Goal: Transaction & Acquisition: Book appointment/travel/reservation

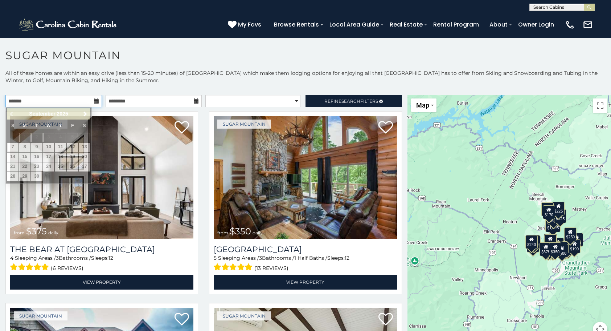
click at [89, 97] on input "text" at bounding box center [53, 101] width 97 height 12
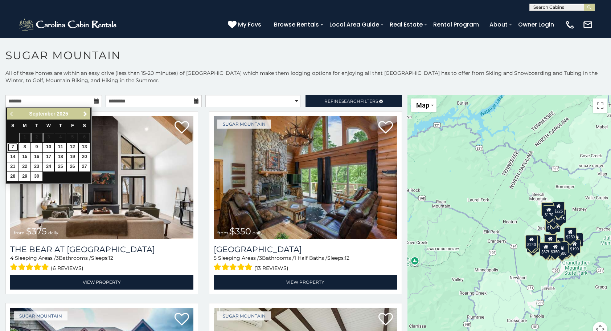
click at [15, 147] on link "7" at bounding box center [12, 147] width 11 height 9
type input "**********"
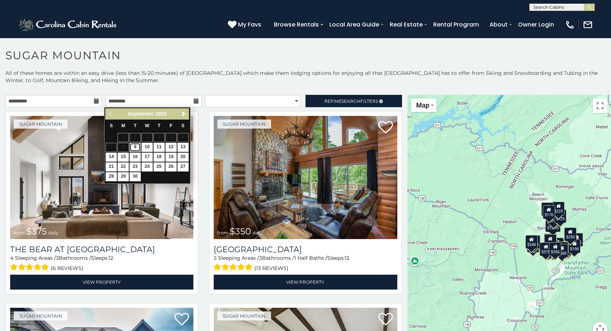
click at [139, 147] on link "9" at bounding box center [135, 147] width 11 height 9
type input "**********"
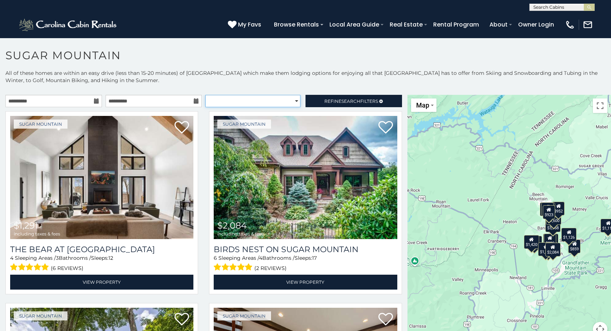
click at [291, 101] on select "**********" at bounding box center [252, 101] width 95 height 12
select select "*********"
click at [205, 95] on select "**********" at bounding box center [252, 101] width 95 height 12
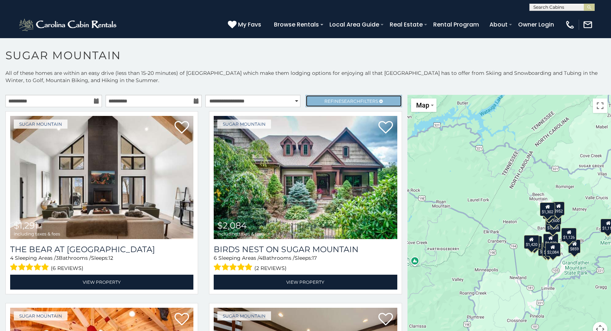
click at [345, 96] on link "Refine Search Filters" at bounding box center [354, 101] width 97 height 12
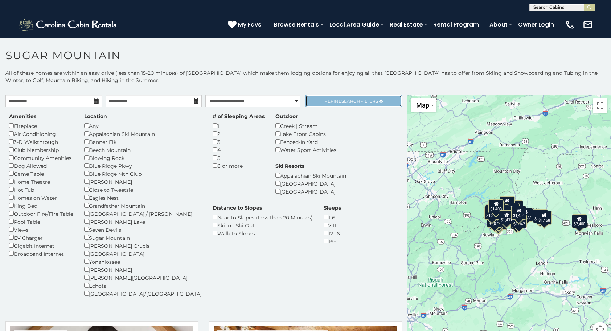
click at [329, 95] on link "Refine Search Filters" at bounding box center [354, 101] width 97 height 12
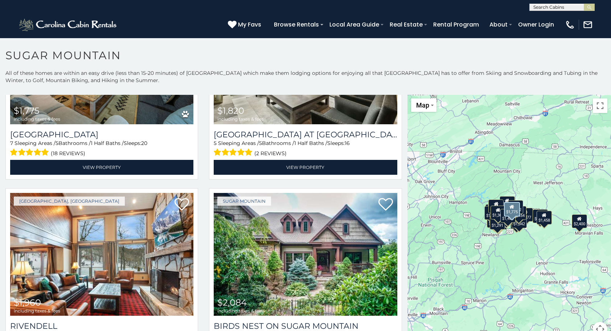
scroll to position [690, 0]
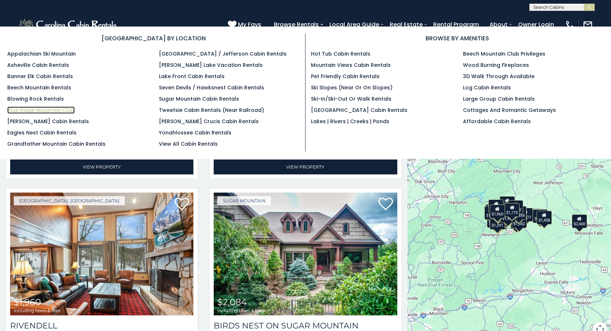
click at [28, 107] on link "Blue Ridge Mountain Club" at bounding box center [41, 109] width 68 height 7
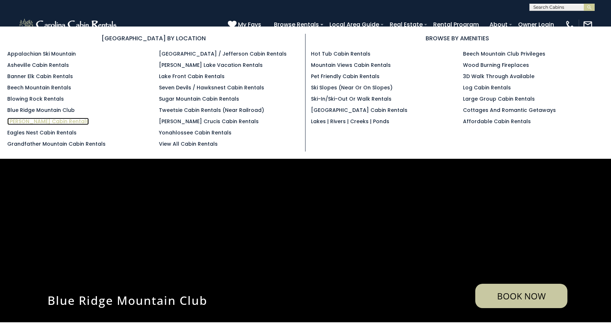
click at [36, 120] on link "[PERSON_NAME] Cabin Rentals" at bounding box center [48, 121] width 82 height 7
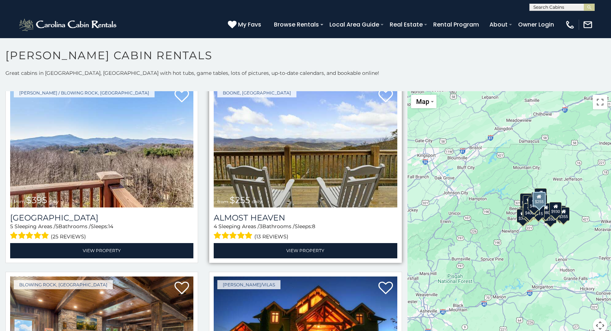
scroll to position [1379, 0]
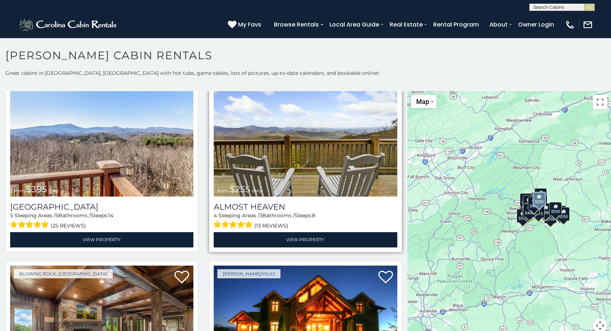
click at [293, 157] on img at bounding box center [305, 135] width 183 height 123
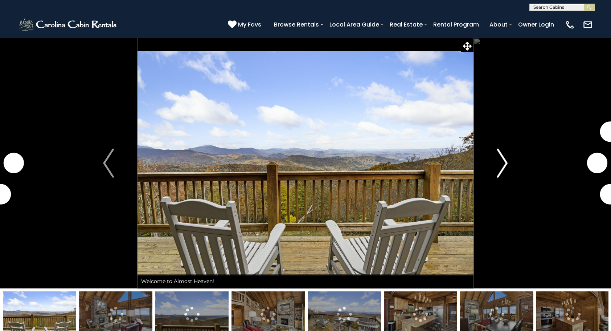
click at [506, 165] on img "Next" at bounding box center [502, 162] width 11 height 29
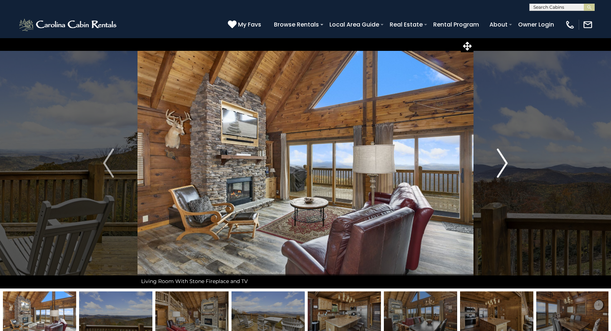
click at [506, 162] on img "Next" at bounding box center [502, 162] width 11 height 29
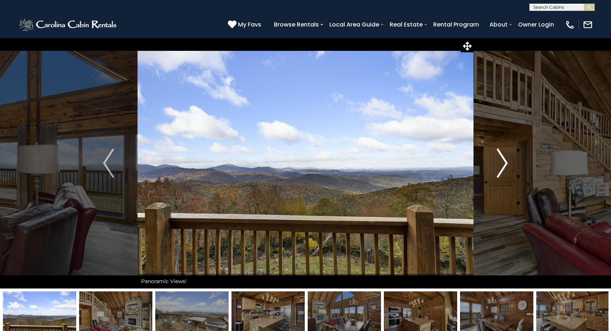
click at [506, 162] on img "Next" at bounding box center [502, 162] width 11 height 29
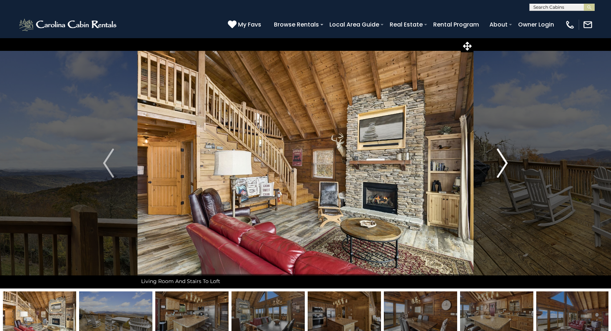
click at [506, 162] on img "Next" at bounding box center [502, 162] width 11 height 29
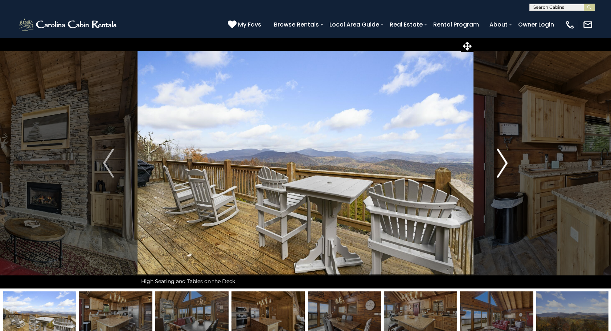
click at [506, 162] on img "Next" at bounding box center [502, 162] width 11 height 29
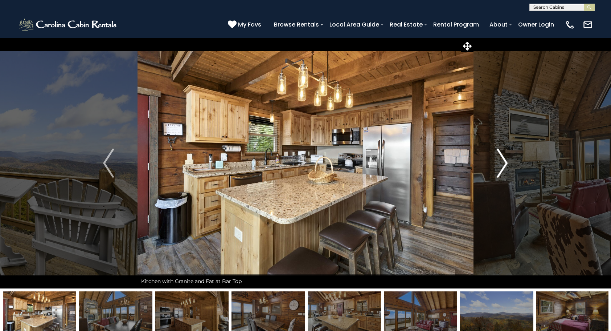
click at [506, 162] on img "Next" at bounding box center [502, 162] width 11 height 29
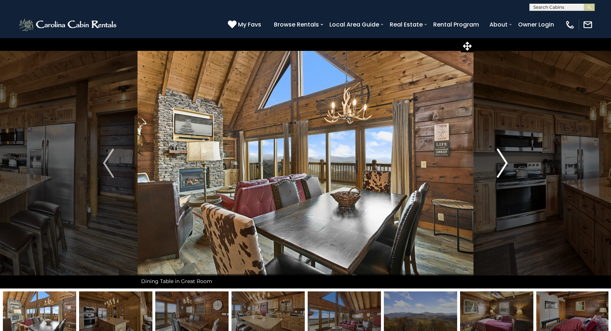
click at [506, 162] on img "Next" at bounding box center [502, 162] width 11 height 29
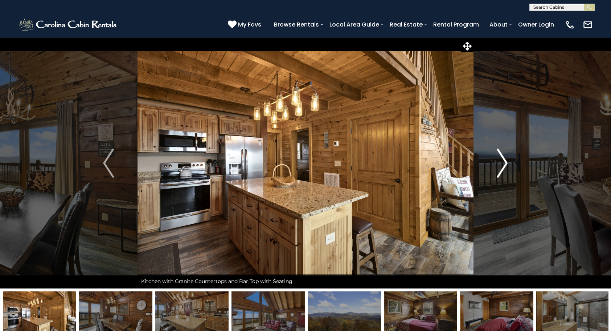
click at [506, 162] on img "Next" at bounding box center [502, 162] width 11 height 29
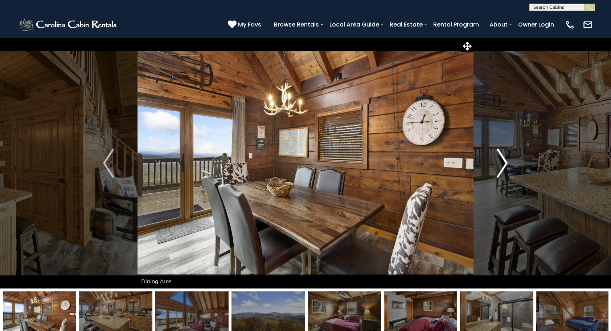
click at [506, 162] on img "Next" at bounding box center [502, 162] width 11 height 29
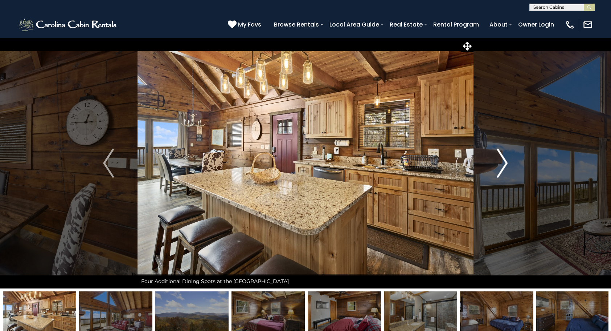
click at [506, 162] on img "Next" at bounding box center [502, 162] width 11 height 29
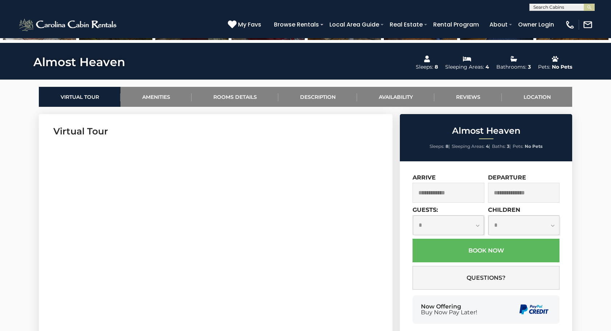
scroll to position [327, 0]
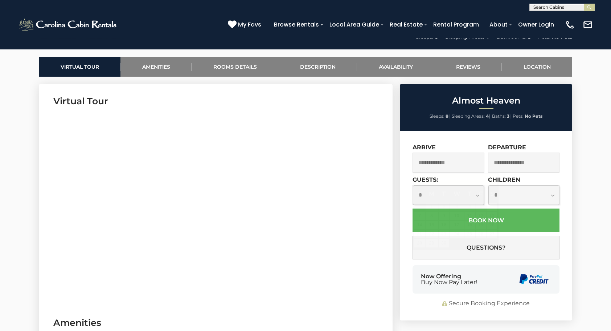
click at [460, 162] on input "text" at bounding box center [449, 162] width 72 height 20
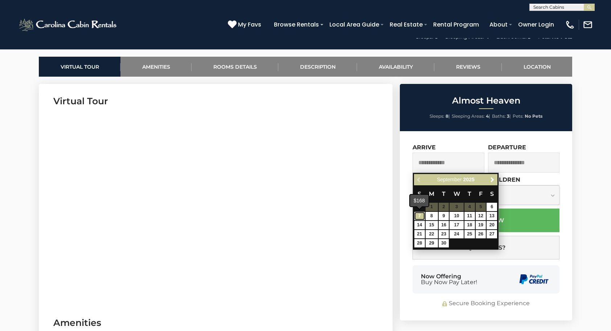
click at [419, 216] on link "7" at bounding box center [420, 216] width 11 height 8
type input "**********"
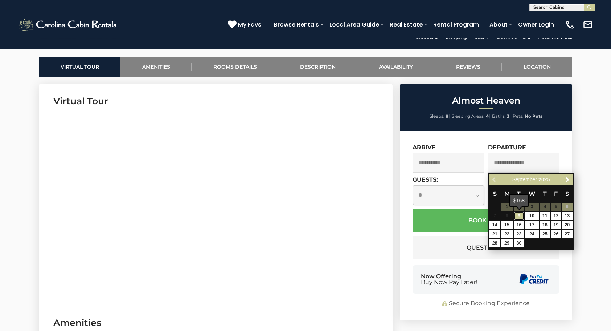
click at [520, 216] on link "9" at bounding box center [519, 216] width 11 height 8
type input "**********"
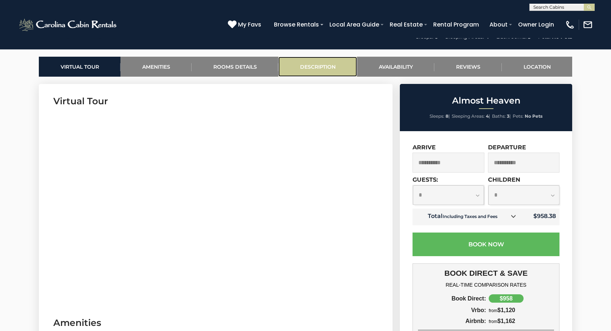
click at [326, 63] on link "Description" at bounding box center [317, 67] width 79 height 20
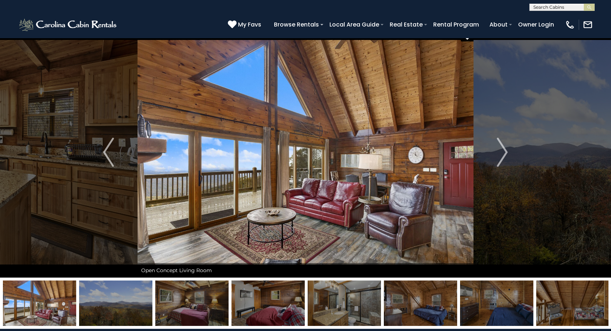
scroll to position [0, 0]
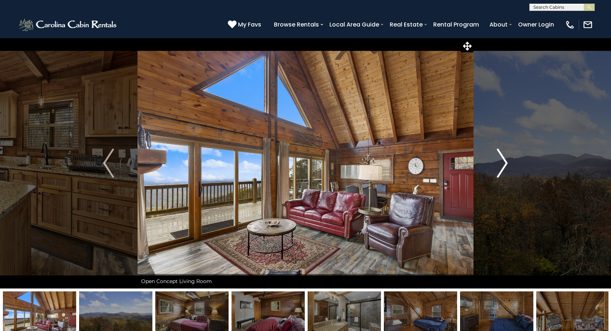
click at [506, 167] on img "Next" at bounding box center [502, 162] width 11 height 29
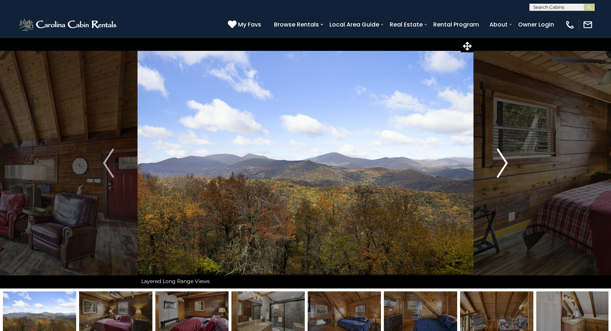
click at [506, 167] on img "Next" at bounding box center [502, 162] width 11 height 29
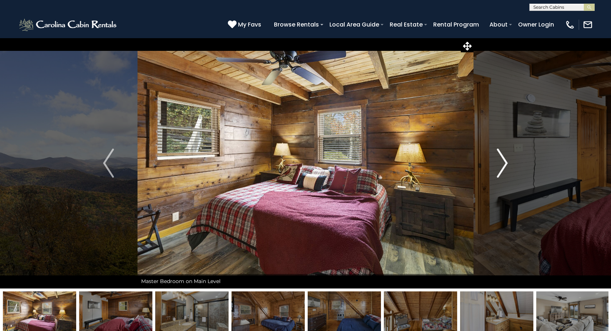
click at [506, 167] on img "Next" at bounding box center [502, 162] width 11 height 29
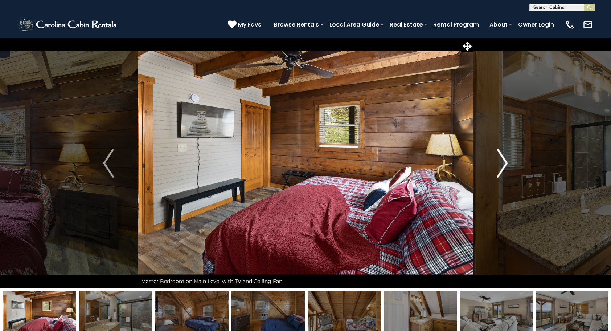
click at [506, 167] on img "Next" at bounding box center [502, 162] width 11 height 29
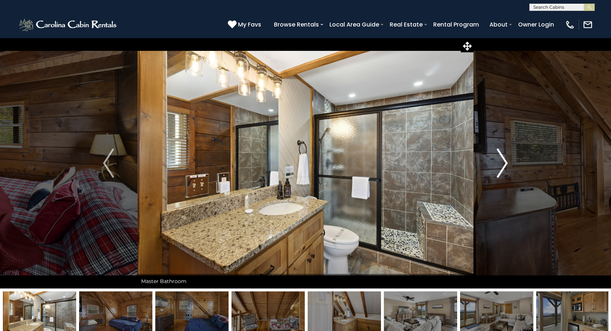
click at [506, 167] on img "Next" at bounding box center [502, 162] width 11 height 29
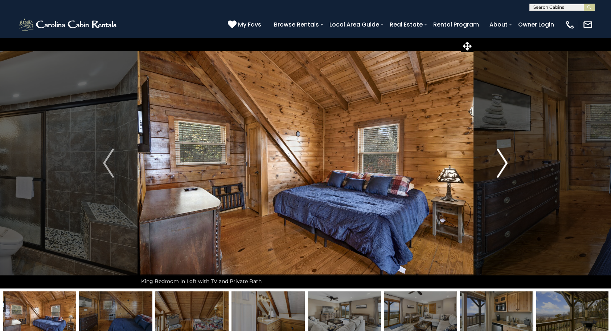
click at [506, 167] on img "Next" at bounding box center [502, 162] width 11 height 29
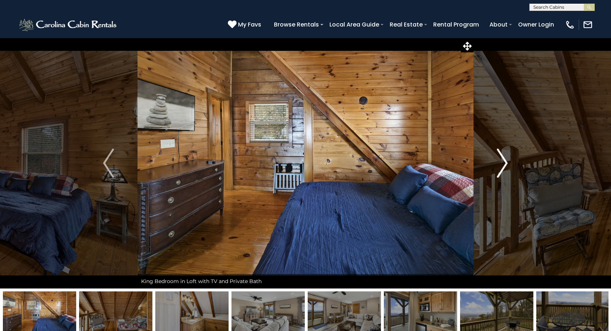
click at [506, 167] on img "Next" at bounding box center [502, 162] width 11 height 29
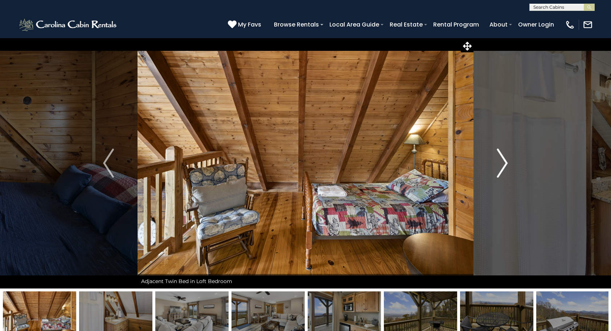
click at [506, 167] on img "Next" at bounding box center [502, 162] width 11 height 29
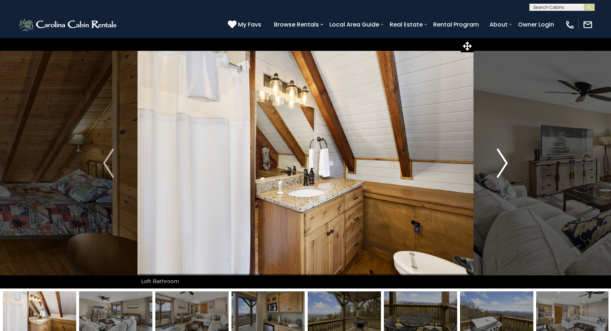
click at [506, 167] on img "Next" at bounding box center [502, 162] width 11 height 29
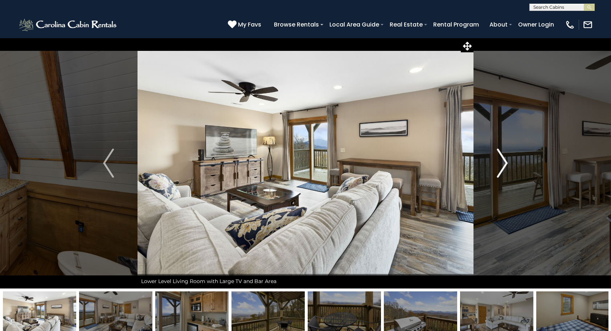
click at [506, 167] on img "Next" at bounding box center [502, 162] width 11 height 29
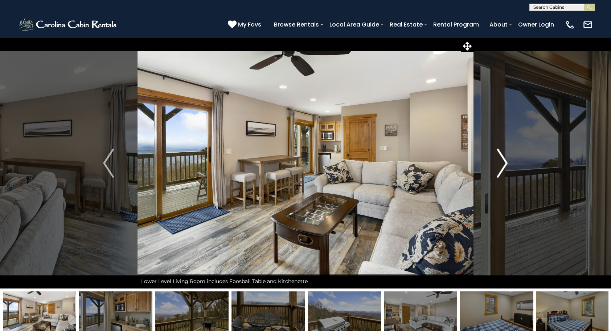
click at [506, 167] on img "Next" at bounding box center [502, 162] width 11 height 29
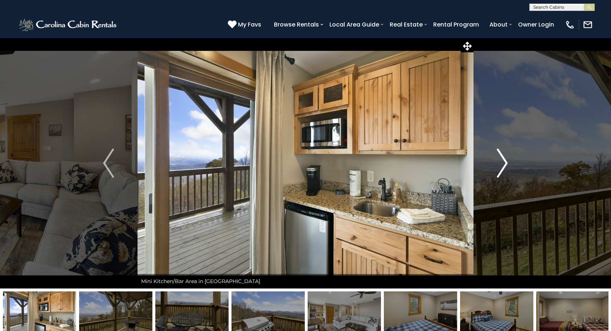
click at [506, 167] on img "Next" at bounding box center [502, 162] width 11 height 29
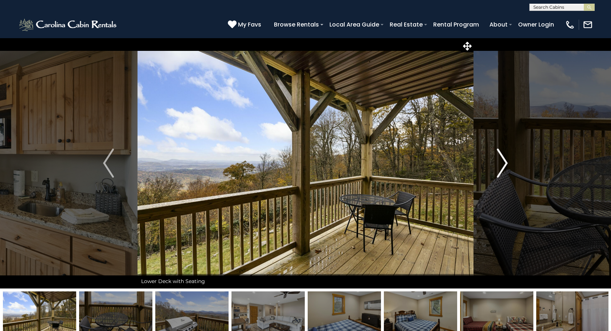
click at [506, 167] on img "Next" at bounding box center [502, 162] width 11 height 29
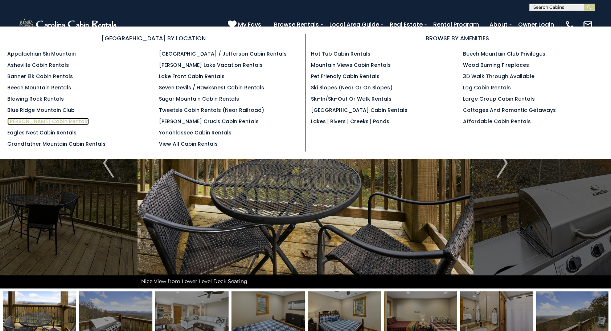
click at [23, 118] on link "[PERSON_NAME] Cabin Rentals" at bounding box center [48, 121] width 82 height 7
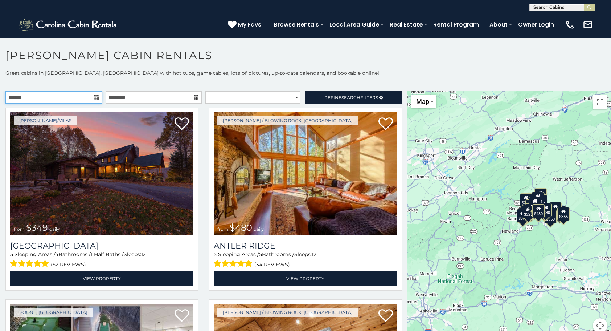
click at [73, 98] on input "text" at bounding box center [53, 97] width 97 height 12
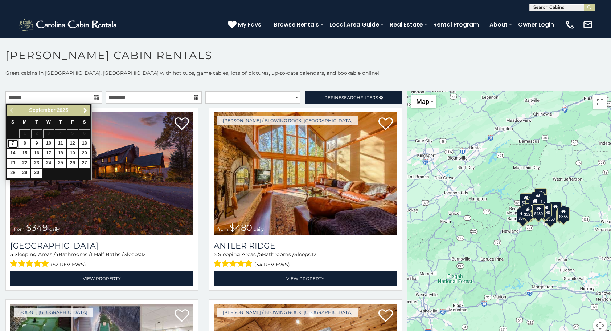
click at [9, 144] on link "7" at bounding box center [12, 143] width 11 height 9
type input "**********"
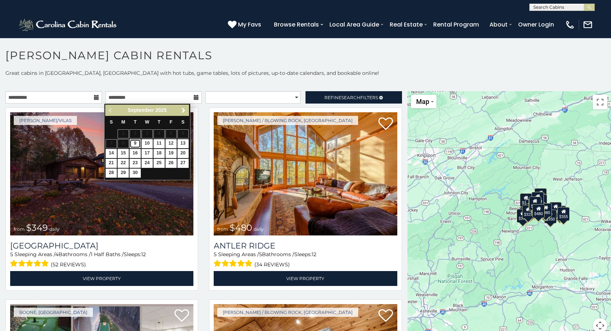
click at [136, 143] on link "9" at bounding box center [135, 143] width 11 height 9
type input "**********"
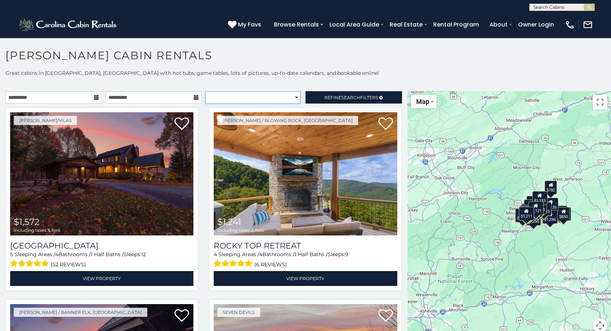
click at [291, 97] on select "**********" at bounding box center [252, 97] width 95 height 12
select select "*********"
click at [205, 91] on select "**********" at bounding box center [252, 97] width 95 height 12
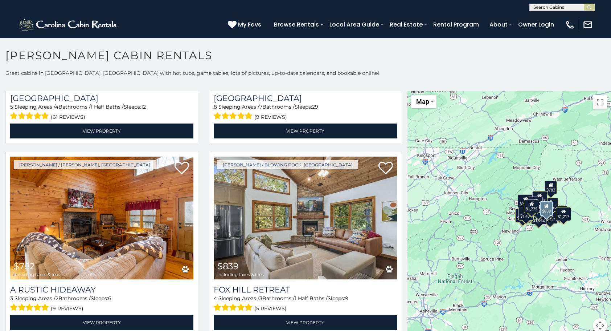
scroll to position [1307, 0]
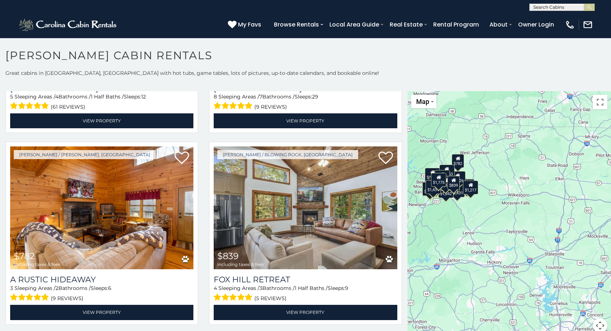
drag, startPoint x: 537, startPoint y: 270, endPoint x: 443, endPoint y: 243, distance: 98.0
click at [443, 243] on div "$1,241 $1,572 $958 $1,217 $1,246 $1,386 $1,403 $1,431 $1,431 $1,454 $1,544 $1,7…" at bounding box center [510, 216] width 204 height 250
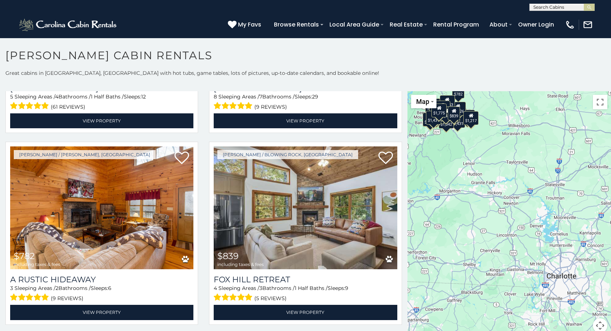
drag, startPoint x: 519, startPoint y: 219, endPoint x: 518, endPoint y: 149, distance: 69.3
click at [518, 149] on div "$1,241 $1,572 $958 $1,217 $1,246 $1,386 $1,403 $1,431 $1,431 $1,454 $1,544 $1,7…" at bounding box center [510, 216] width 204 height 250
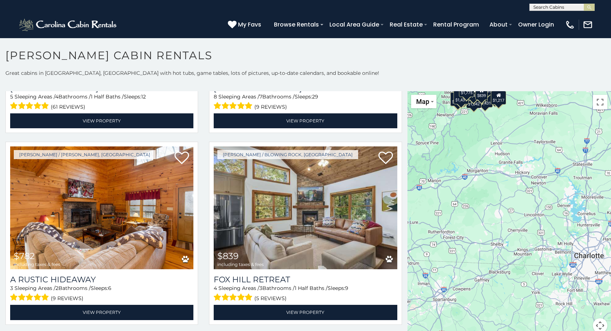
drag, startPoint x: 448, startPoint y: 221, endPoint x: 476, endPoint y: 200, distance: 34.9
click at [476, 200] on div "$1,241 $1,572 $958 $1,217 $1,246 $1,386 $1,403 $1,431 $1,431 $1,454 $1,544 $1,7…" at bounding box center [510, 216] width 204 height 250
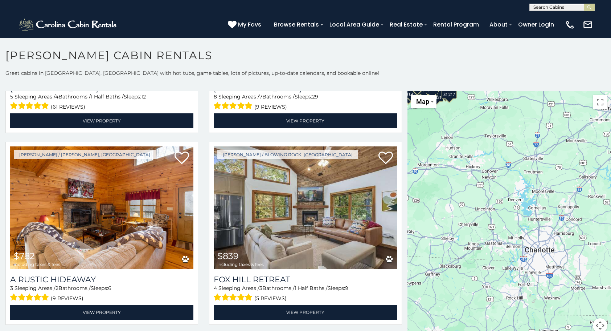
drag, startPoint x: 544, startPoint y: 207, endPoint x: 494, endPoint y: 201, distance: 50.5
click at [494, 201] on div "$1,241 $1,572 $958 $1,217 $1,246 $1,386 $1,403 $1,431 $1,431 $1,454 $1,544 $1,7…" at bounding box center [510, 216] width 204 height 250
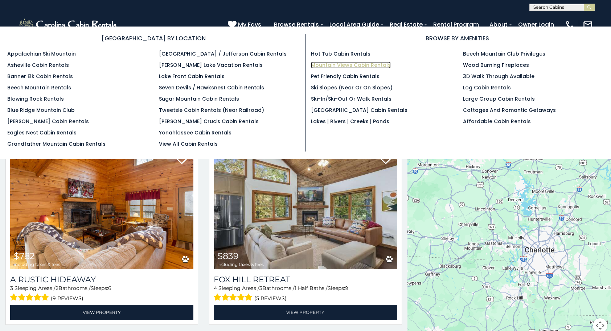
click at [337, 65] on link "Mountain Views Cabin Rentals" at bounding box center [351, 64] width 80 height 7
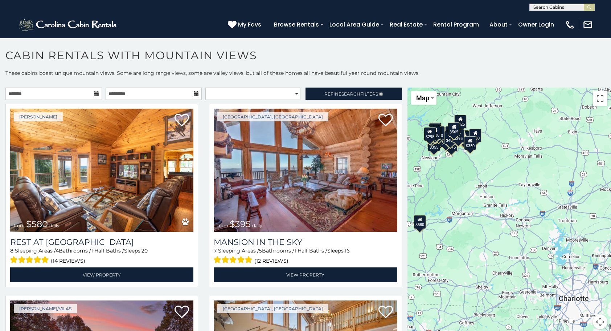
drag, startPoint x: 549, startPoint y: 239, endPoint x: 467, endPoint y: 196, distance: 92.7
click at [467, 196] on div "$580 $395 $349 $535 $375 $400 $325 $451 $460 $1,095 $525 $315 $310 $330 $400 $3…" at bounding box center [510, 212] width 204 height 250
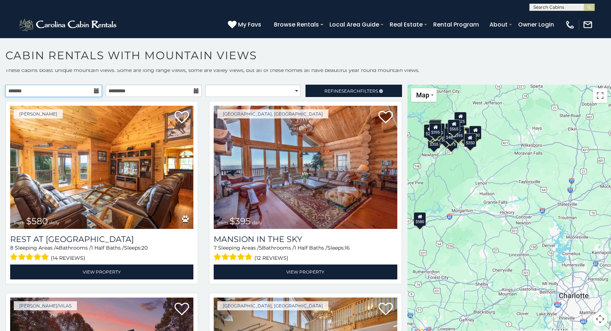
click at [66, 89] on input "text" at bounding box center [53, 91] width 97 height 12
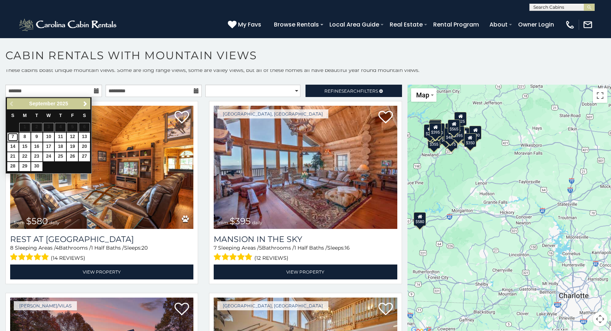
click at [10, 136] on link "7" at bounding box center [12, 136] width 11 height 9
type input "**********"
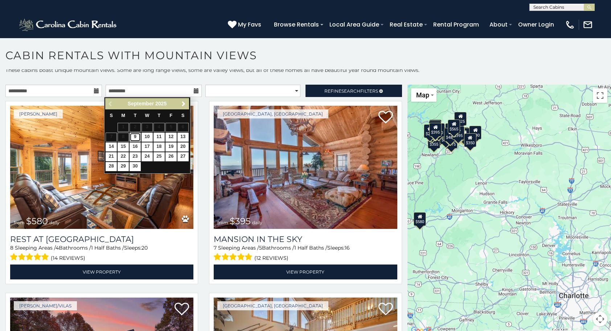
click at [136, 135] on link "9" at bounding box center [135, 136] width 11 height 9
type input "**********"
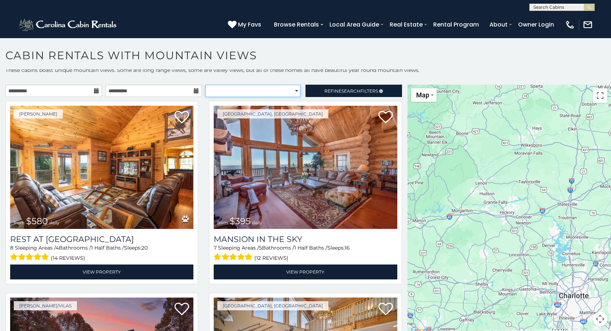
click at [293, 90] on select "**********" at bounding box center [252, 91] width 95 height 12
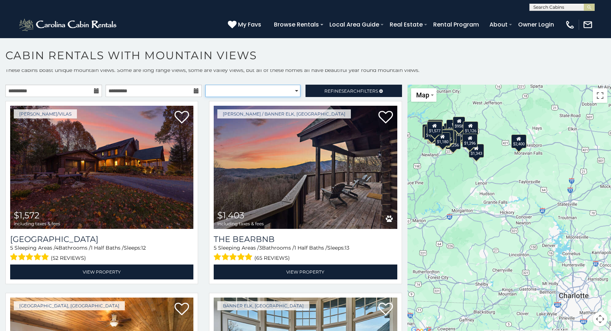
select select "*********"
click at [205, 85] on select "**********" at bounding box center [252, 91] width 95 height 12
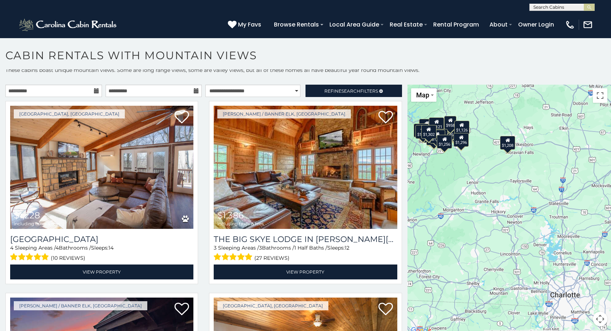
drag, startPoint x: 526, startPoint y: 241, endPoint x: 517, endPoint y: 240, distance: 9.5
click at [517, 240] on div "$1,228 $1,386 $1,403 $1,408 $1,431 $1,572 $1,594 $1,775 $2,677 $3,968 $895 $1,2…" at bounding box center [510, 210] width 204 height 250
click at [354, 92] on span "Search" at bounding box center [351, 90] width 19 height 5
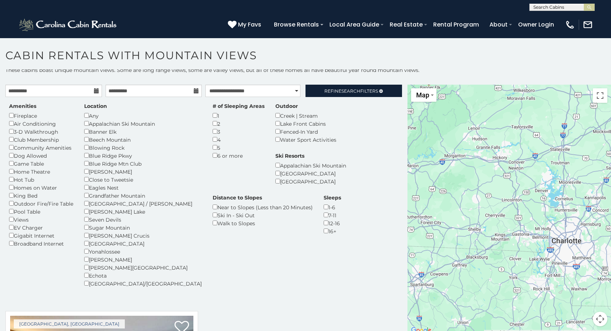
drag, startPoint x: 481, startPoint y: 243, endPoint x: 484, endPoint y: 188, distance: 54.9
click at [484, 188] on div "$478" at bounding box center [510, 210] width 204 height 250
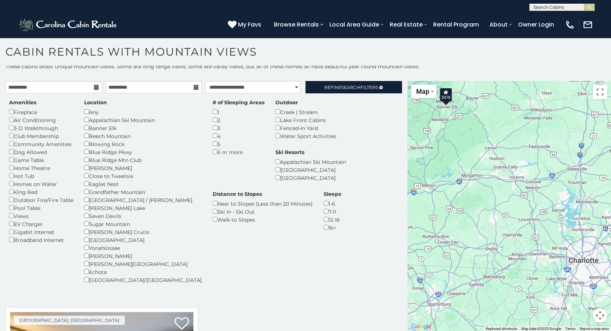
drag, startPoint x: 476, startPoint y: 195, endPoint x: 494, endPoint y: 218, distance: 29.3
click at [494, 218] on div "$478" at bounding box center [510, 206] width 204 height 250
click at [349, 88] on span "Search" at bounding box center [351, 87] width 19 height 5
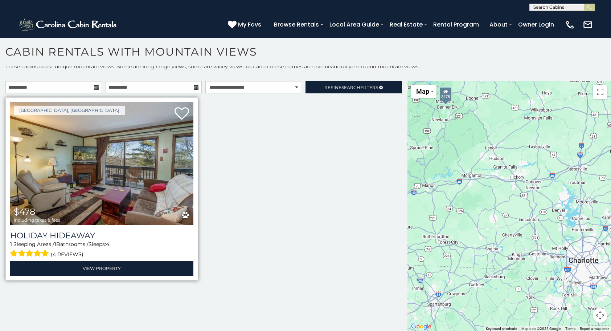
click at [146, 184] on img at bounding box center [101, 163] width 183 height 123
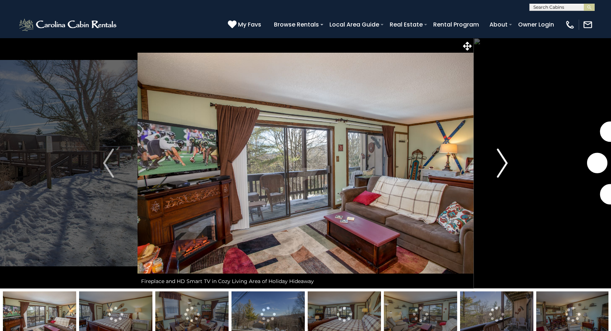
click at [505, 165] on img "Next" at bounding box center [502, 162] width 11 height 29
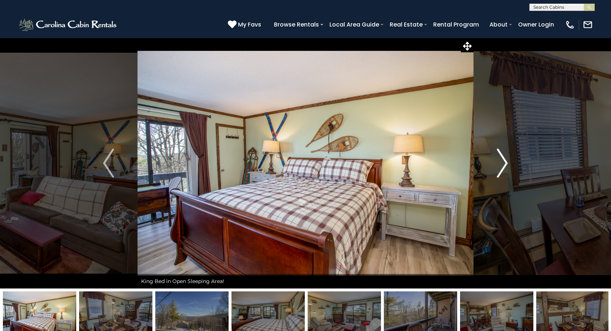
click at [505, 165] on img "Next" at bounding box center [502, 162] width 11 height 29
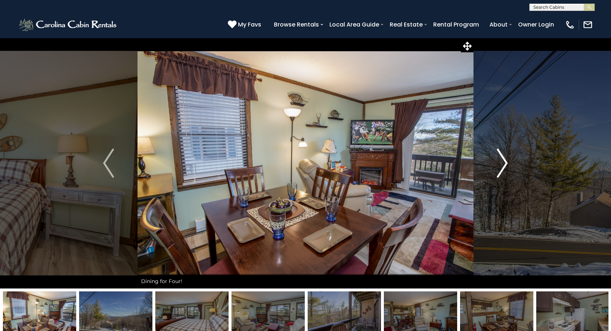
click at [505, 165] on img "Next" at bounding box center [502, 162] width 11 height 29
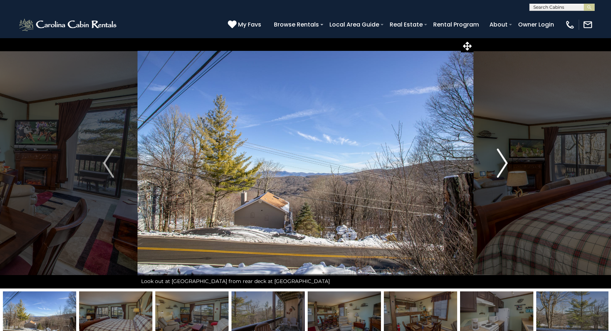
click at [505, 165] on img "Next" at bounding box center [502, 162] width 11 height 29
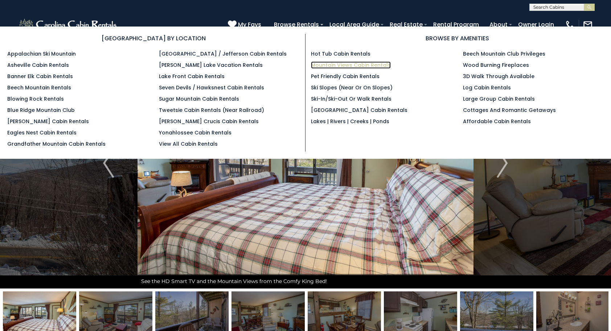
click at [362, 64] on link "Mountain Views Cabin Rentals" at bounding box center [351, 64] width 80 height 7
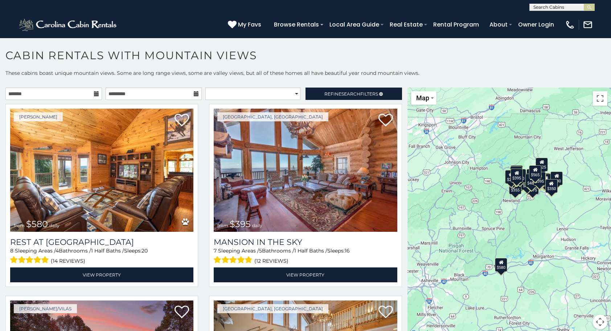
click at [500, 267] on div "$580" at bounding box center [501, 264] width 12 height 14
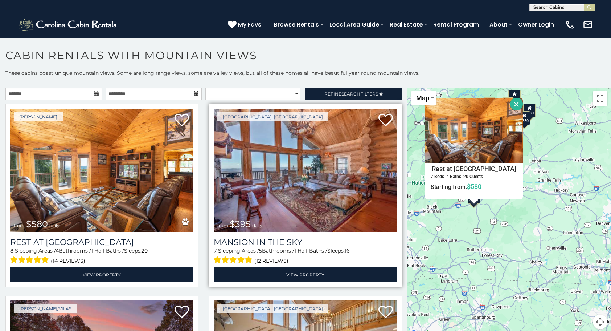
drag, startPoint x: 429, startPoint y: 235, endPoint x: 395, endPoint y: 143, distance: 97.8
click at [395, 87] on main "**********" at bounding box center [305, 87] width 611 height 0
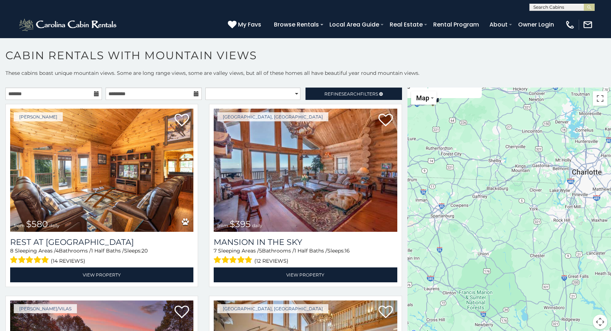
drag, startPoint x: 509, startPoint y: 239, endPoint x: 474, endPoint y: 160, distance: 86.8
click at [474, 160] on div "$580 $395 $349 $535 $375 $400 $325 $451 $460 $1,095 $525 $315 $310 $330 $400 $3…" at bounding box center [510, 212] width 204 height 250
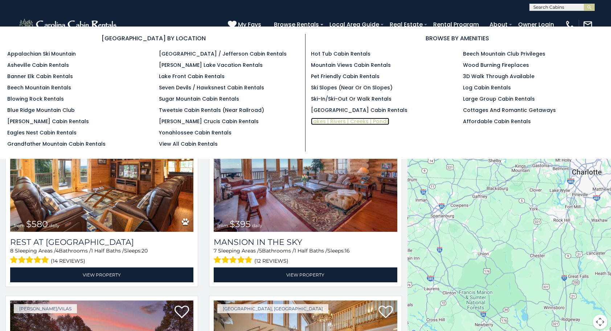
click at [344, 121] on link "Lakes | Rivers | Creeks | Ponds" at bounding box center [350, 121] width 78 height 7
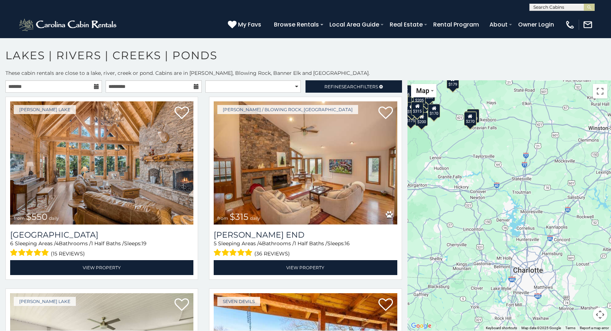
drag, startPoint x: 516, startPoint y: 285, endPoint x: 421, endPoint y: 193, distance: 132.7
click at [421, 193] on div "$550 $315 $275 $180 $615 $235 $260 $235 $175 $305 $200 $235 $229 $250 $225 $200…" at bounding box center [510, 205] width 204 height 250
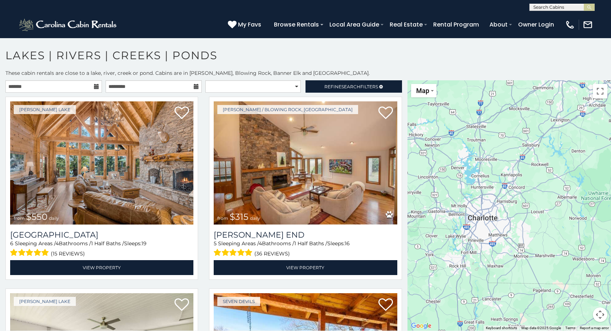
drag, startPoint x: 483, startPoint y: 252, endPoint x: 434, endPoint y: 197, distance: 73.5
click at [434, 197] on div "$550 $315 $275 $180 $615 $235 $260 $235 $175 $305 $200 $235 $229 $250 $225 $200…" at bounding box center [510, 205] width 204 height 250
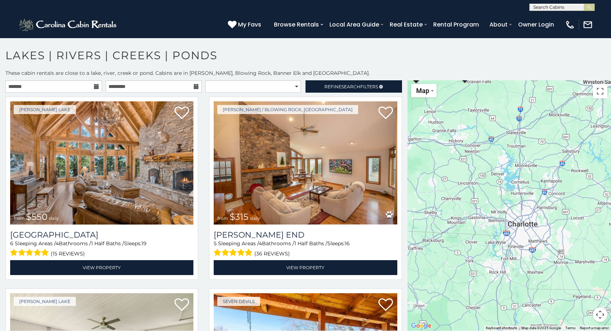
drag, startPoint x: 433, startPoint y: 238, endPoint x: 477, endPoint y: 246, distance: 45.0
click at [477, 246] on div "$550 $315 $275 $180 $615 $235 $260 $235 $175 $305 $200 $235 $229 $250 $225 $200…" at bounding box center [510, 205] width 204 height 250
